Goal: Task Accomplishment & Management: Complete application form

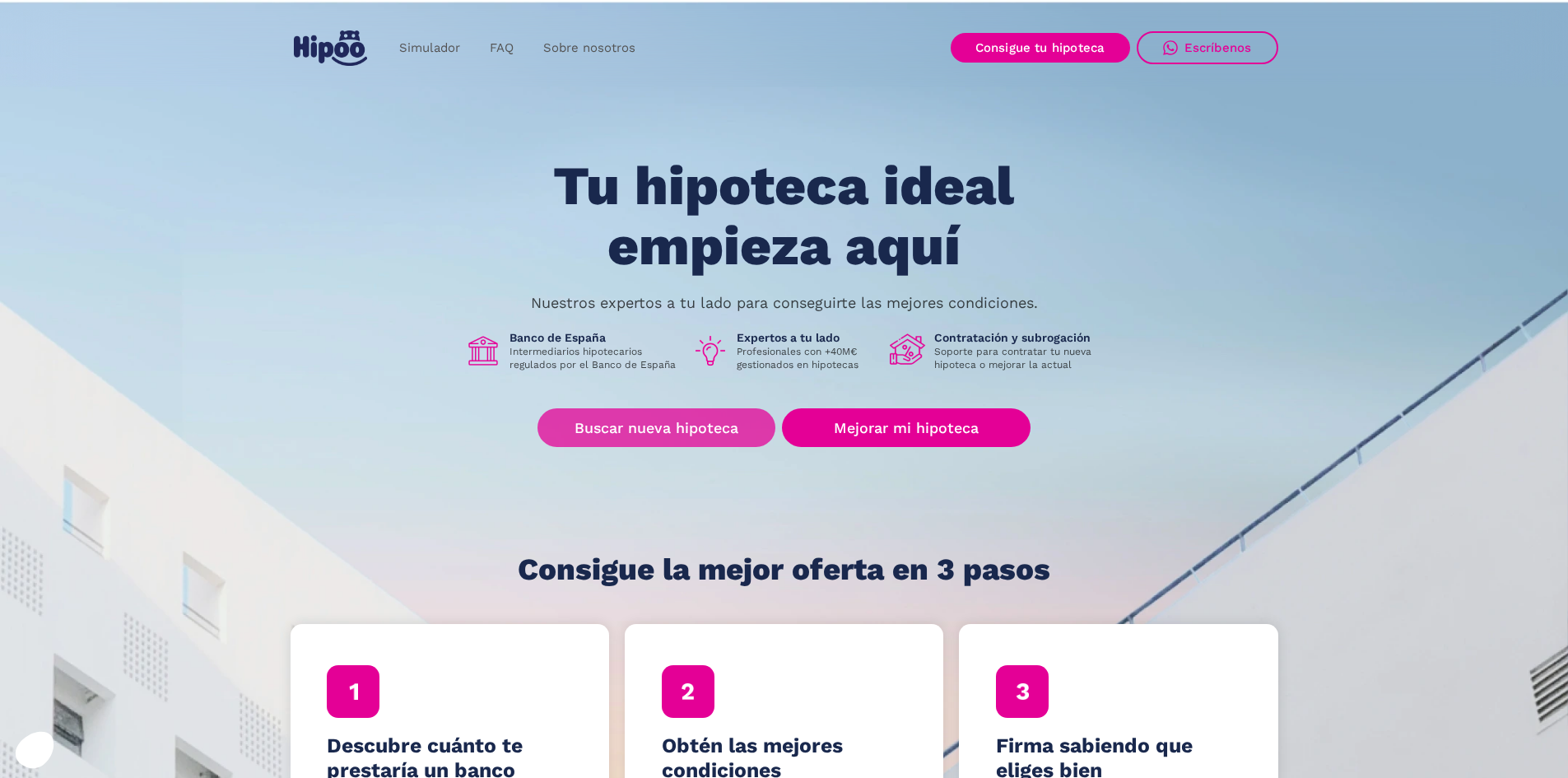
click at [679, 425] on link "Buscar nueva hipoteca" at bounding box center [656, 428] width 238 height 38
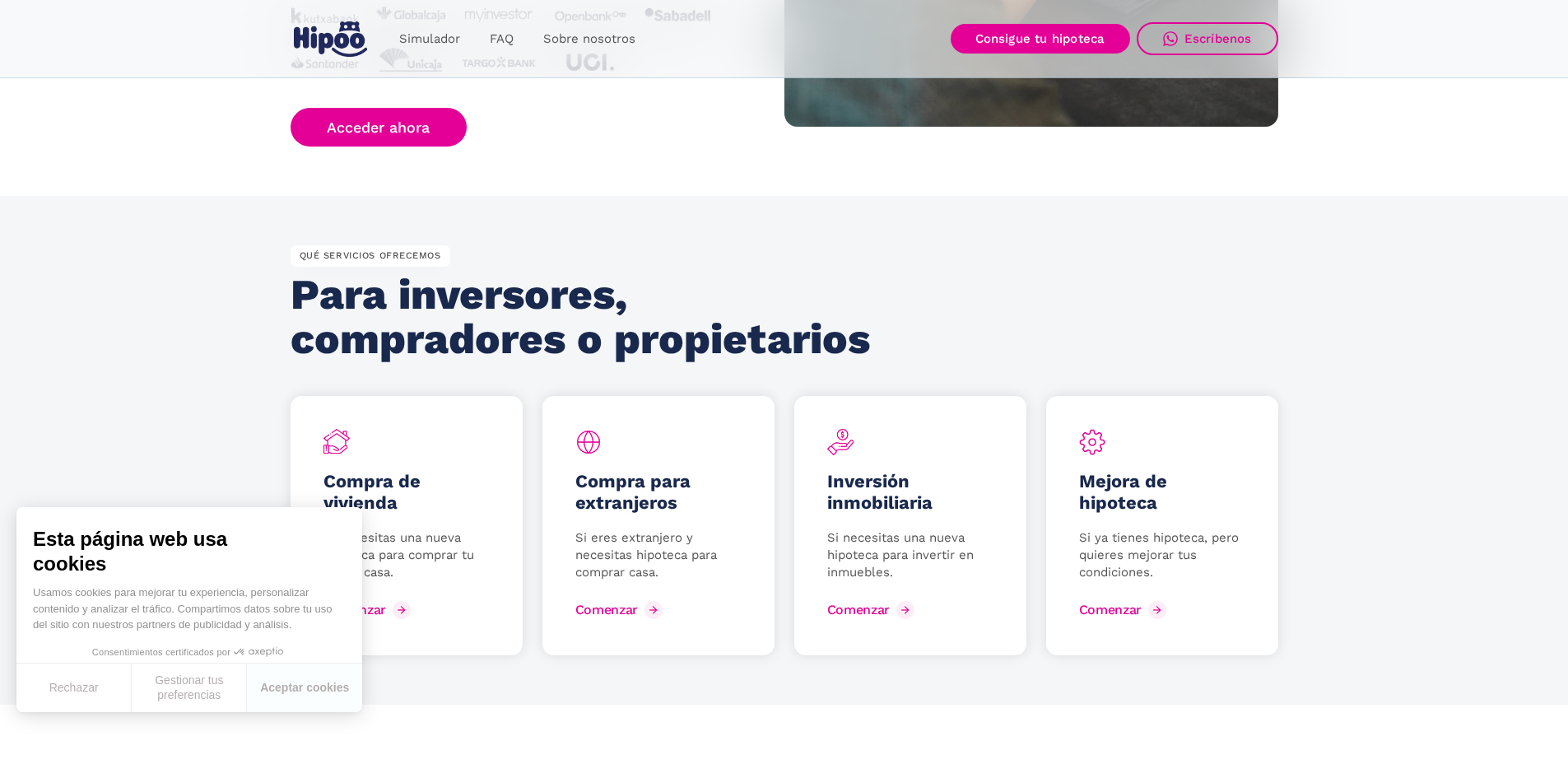
scroll to position [2141, 0]
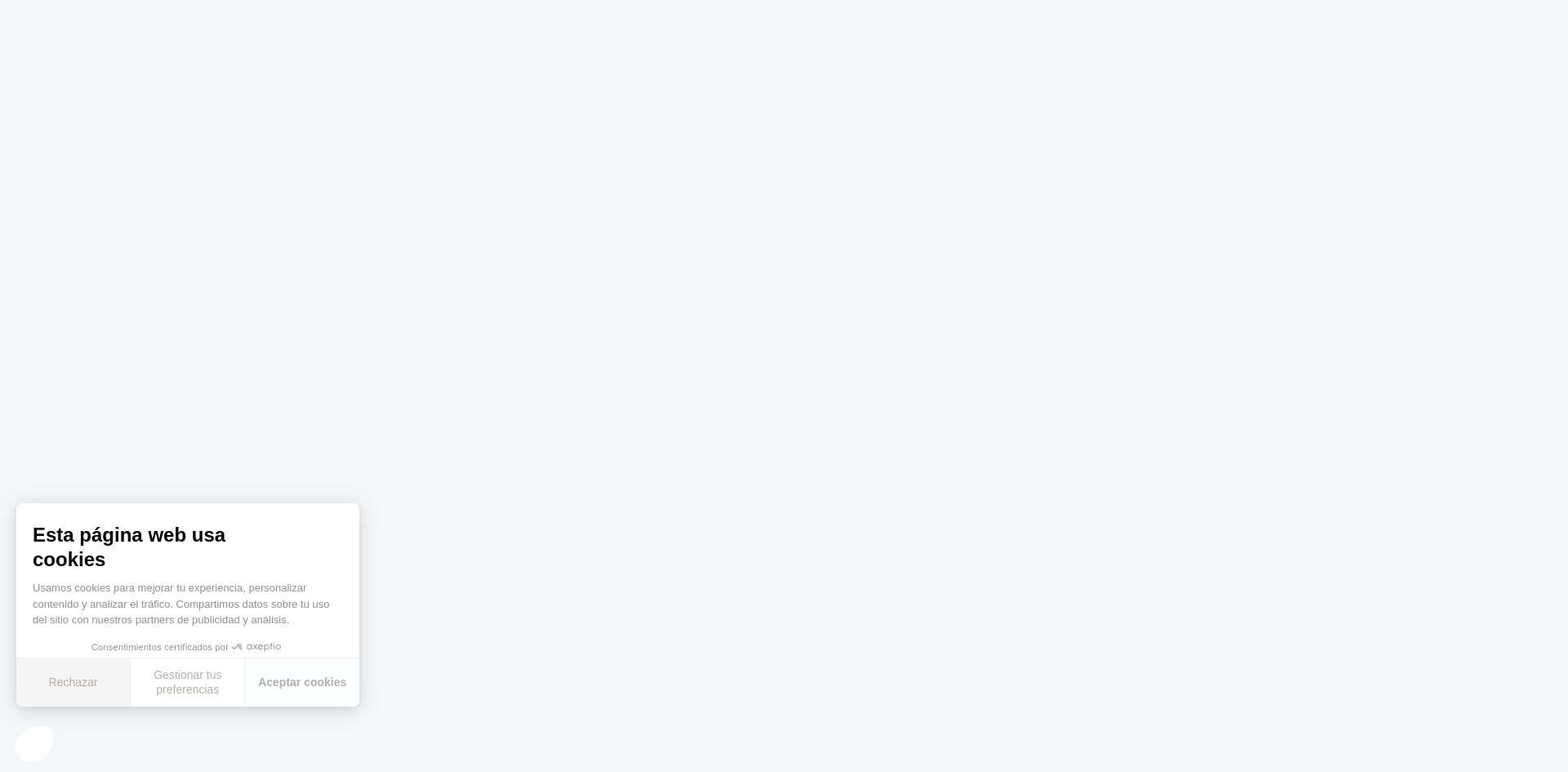
click at [76, 672] on button "Rechazar" at bounding box center [74, 682] width 114 height 48
click at [1135, 511] on body at bounding box center [784, 386] width 1568 height 772
